Goal: Check status: Check status

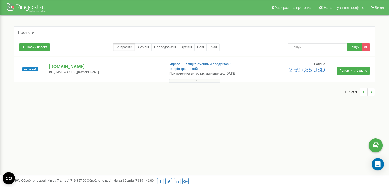
click at [67, 66] on p "[DOMAIN_NAME]" at bounding box center [105, 66] width 112 height 7
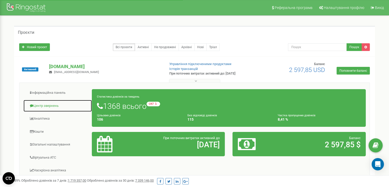
click at [47, 105] on link "Центр звернень" at bounding box center [57, 105] width 69 height 13
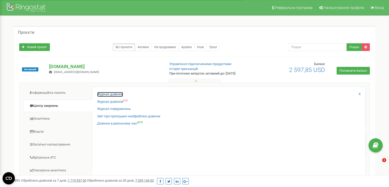
click at [107, 92] on link "Журнал дзвінків" at bounding box center [110, 94] width 26 height 5
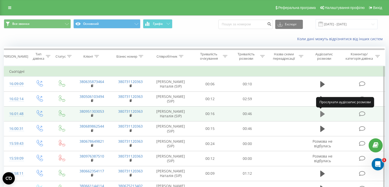
click at [321, 113] on icon at bounding box center [322, 114] width 5 height 6
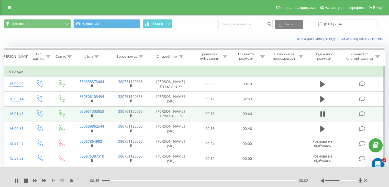
click at [316, 171] on div at bounding box center [191, 174] width 283 height 6
click at [349, 179] on div at bounding box center [340, 180] width 30 height 2
click at [353, 180] on div at bounding box center [340, 180] width 30 height 2
click at [354, 180] on div at bounding box center [340, 180] width 30 height 2
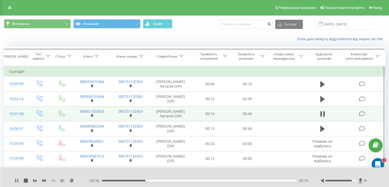
click at [16, 181] on icon at bounding box center [17, 180] width 4 height 4
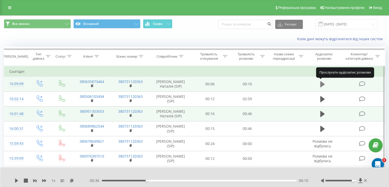
click at [320, 83] on icon at bounding box center [322, 83] width 5 height 7
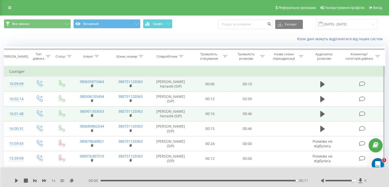
click at [365, 181] on icon at bounding box center [365, 180] width 3 height 3
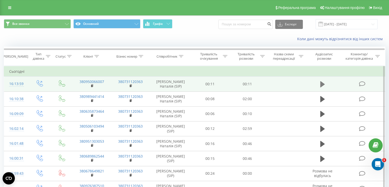
click at [319, 84] on button at bounding box center [322, 84] width 8 height 8
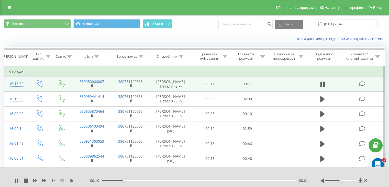
click at [350, 180] on div at bounding box center [340, 180] width 30 height 2
click at [353, 180] on div at bounding box center [340, 180] width 30 height 2
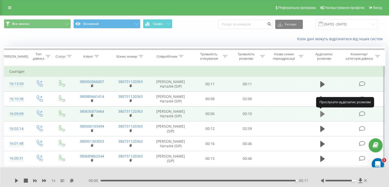
click at [321, 113] on icon at bounding box center [322, 114] width 5 height 6
click at [79, 173] on div at bounding box center [191, 174] width 283 height 6
